Goal: Information Seeking & Learning: Understand process/instructions

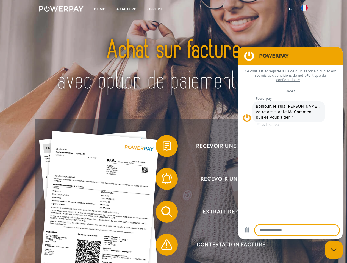
click at [61, 10] on img at bounding box center [61, 8] width 44 height 5
click at [304, 10] on img at bounding box center [304, 8] width 7 height 7
click at [289, 9] on link "CG" at bounding box center [289, 9] width 15 height 10
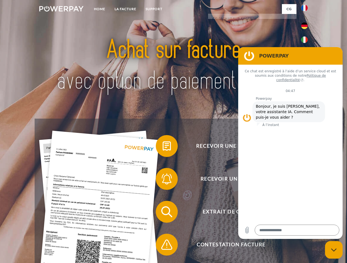
click at [162, 147] on span at bounding box center [158, 146] width 27 height 27
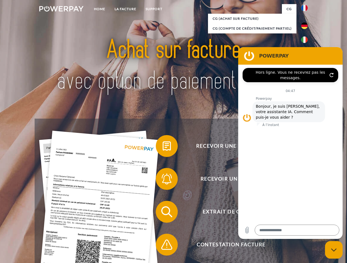
click at [162, 180] on div "Recevoir une facture ? Recevoir un rappel? Extrait de compte retour" at bounding box center [173, 229] width 277 height 220
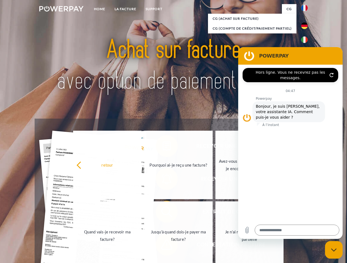
click at [162, 213] on link "Jusqu'à quand dois-je payer ma facture?" at bounding box center [178, 236] width 68 height 69
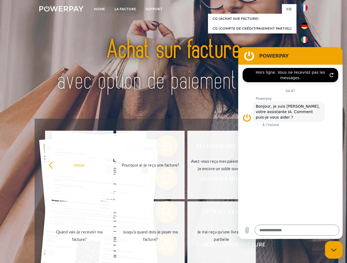
click at [162, 246] on span at bounding box center [158, 244] width 27 height 27
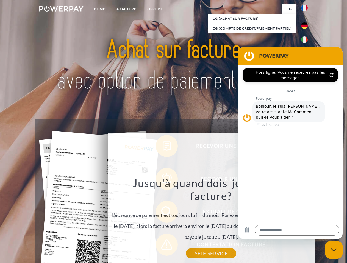
click at [333, 250] on icon "Fermer la fenêtre de messagerie" at bounding box center [334, 251] width 6 height 4
type textarea "*"
